Goal: Information Seeking & Learning: Learn about a topic

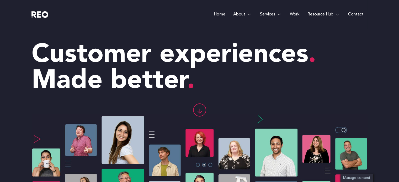
click at [299, 13] on link "Work" at bounding box center [295, 14] width 18 height 29
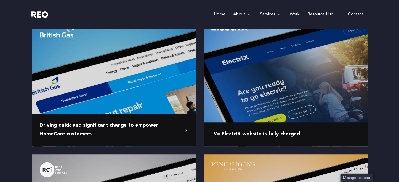
scroll to position [386, 0]
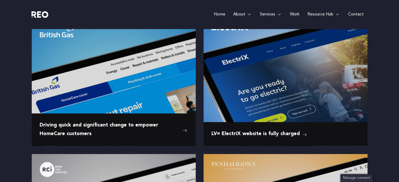
click at [218, 17] on link "Home" at bounding box center [219, 14] width 19 height 29
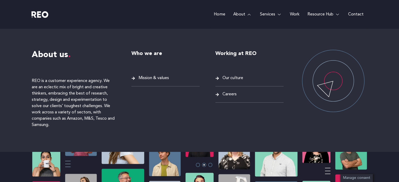
click at [244, 15] on link "About" at bounding box center [242, 14] width 27 height 29
click at [227, 100] on li "Careers" at bounding box center [249, 97] width 68 height 12
click at [226, 99] on li "Careers" at bounding box center [249, 97] width 68 height 12
click at [225, 95] on span "Careers" at bounding box center [228, 94] width 15 height 7
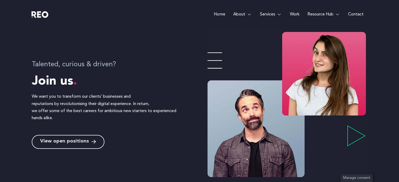
scroll to position [157, 0]
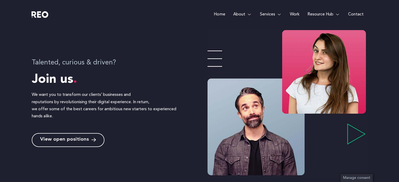
click at [78, 140] on span "View open positions" at bounding box center [64, 140] width 49 height 5
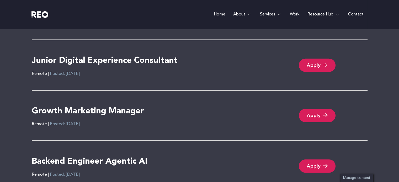
scroll to position [1114, 0]
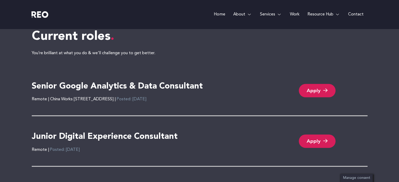
click at [198, 84] on h4 "Senior Google Analytics & Data Consultant" at bounding box center [117, 86] width 171 height 11
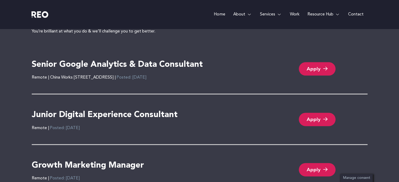
scroll to position [1138, 0]
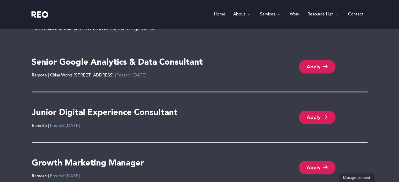
click at [74, 112] on h4 "Junior Digital Experience Consultant" at bounding box center [105, 113] width 146 height 11
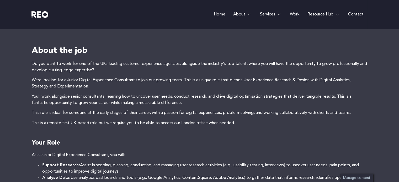
scroll to position [131, 0]
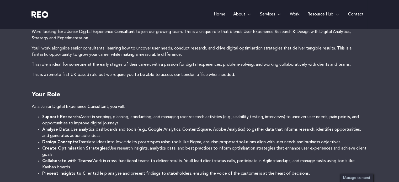
click at [249, 56] on p "Youll work alongside senior consultants, learning how to uncover user needs, co…" at bounding box center [200, 51] width 336 height 13
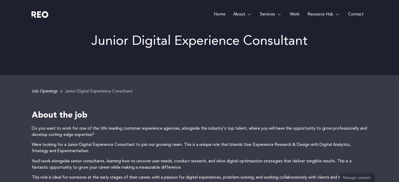
scroll to position [0, 0]
